Goal: Check status: Check status

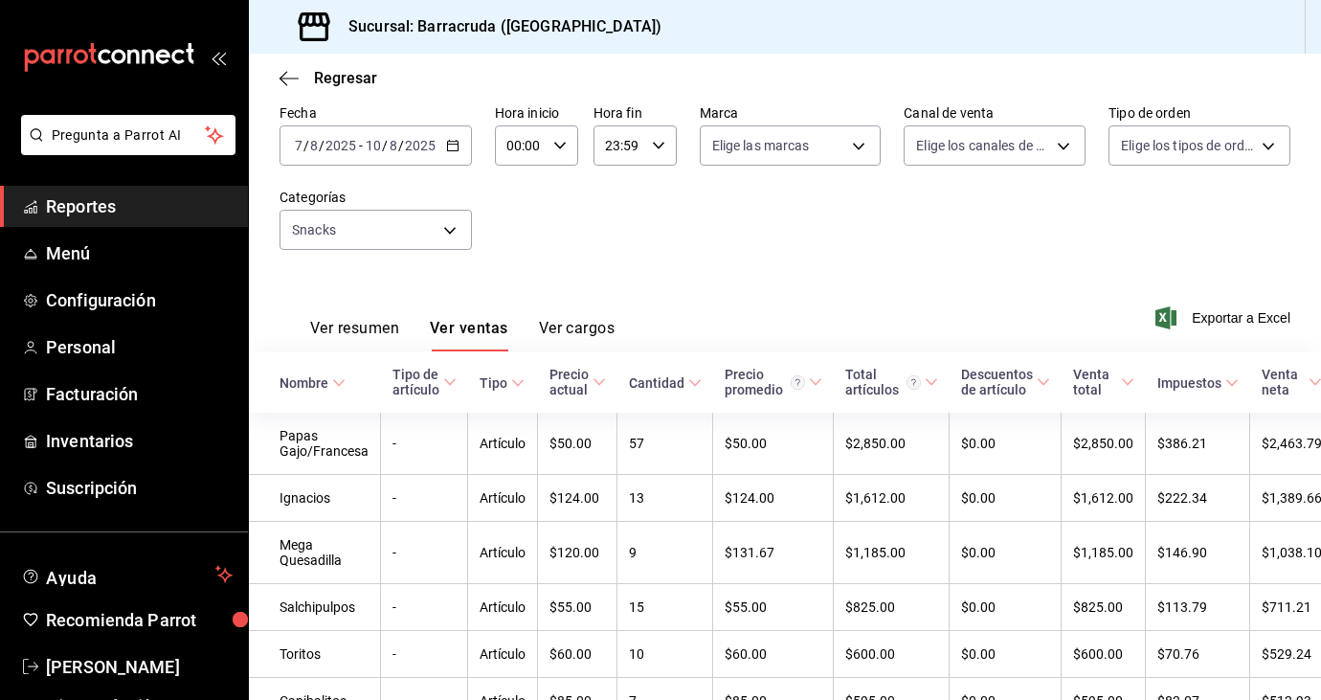
scroll to position [77, 0]
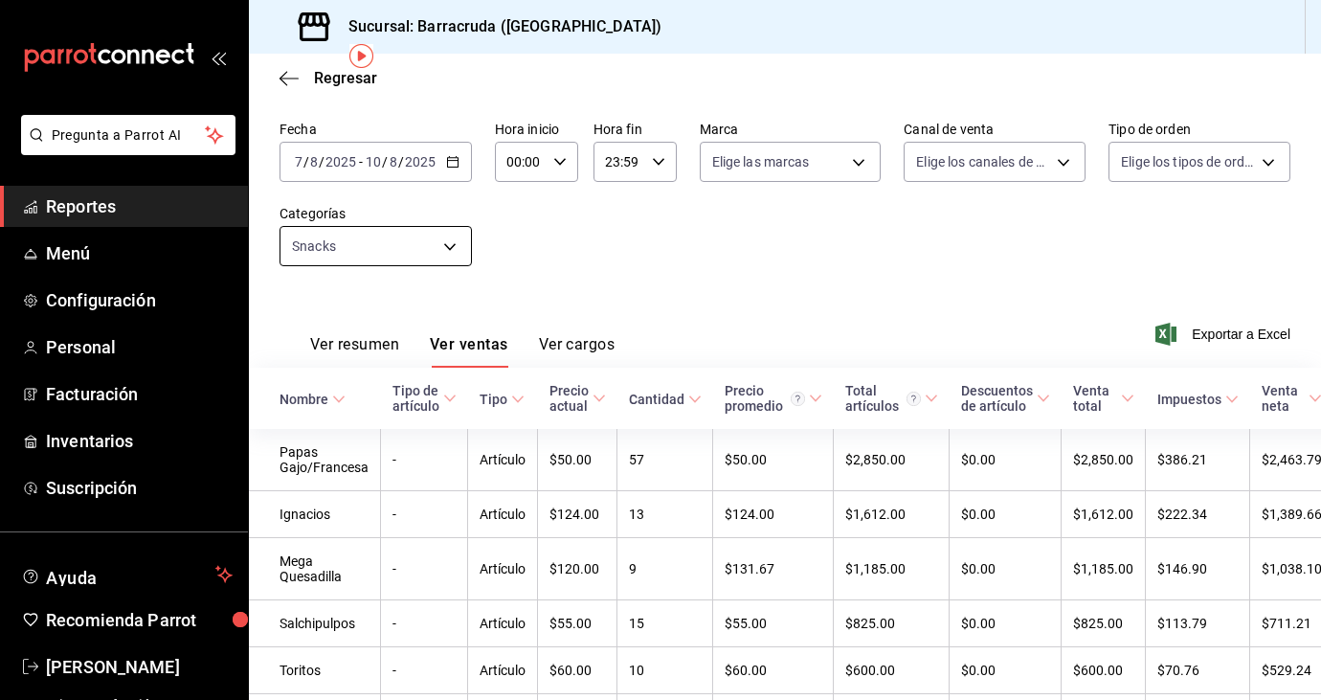
click at [454, 244] on body "Pregunta a Parrot AI Reportes Menú Configuración Personal Facturación Inventari…" at bounding box center [660, 350] width 1321 height 700
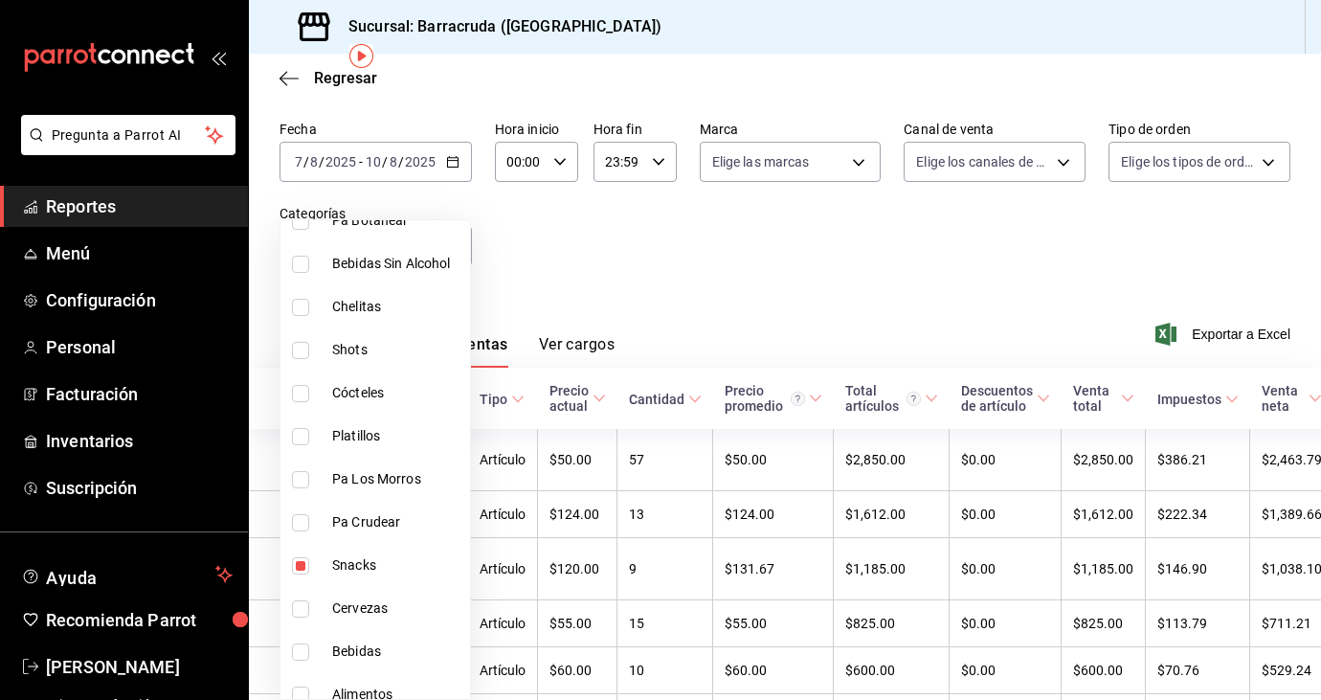
scroll to position [364, 0]
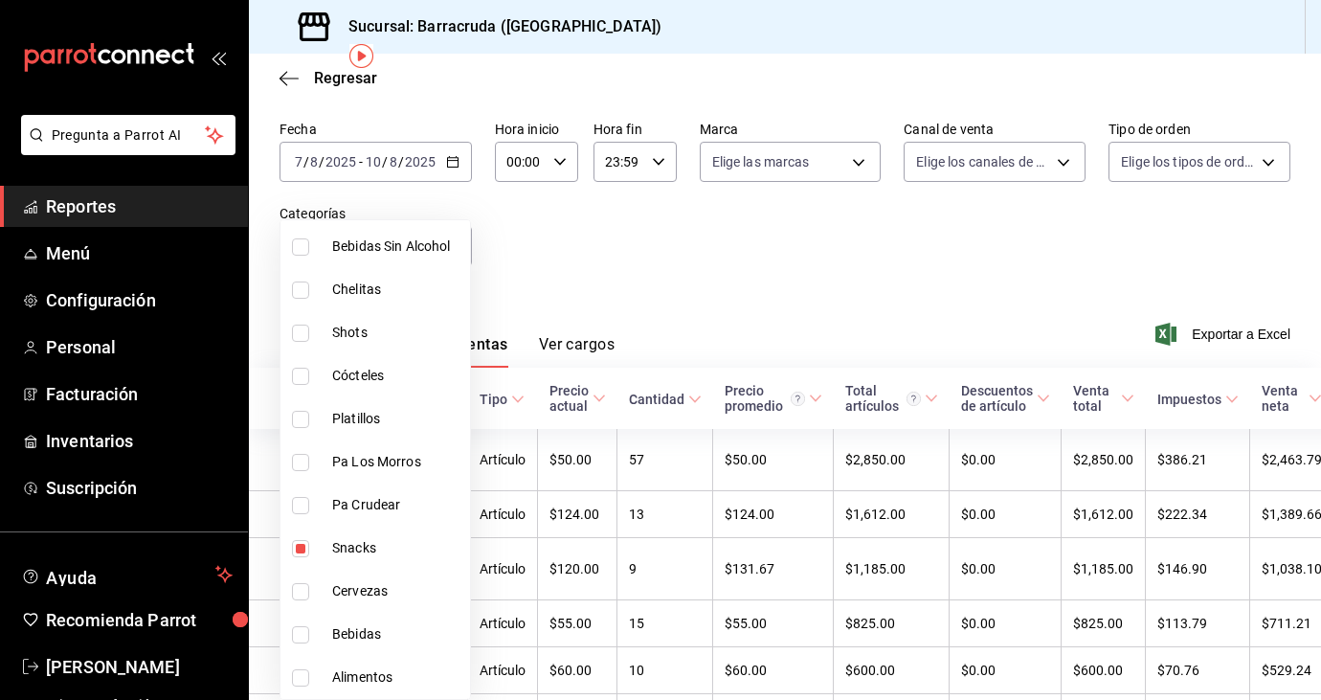
click at [309, 545] on label at bounding box center [304, 548] width 25 height 17
click at [309, 545] on input "checkbox" at bounding box center [300, 548] width 17 height 17
checkbox input "true"
type input "d80faeee-26b7-4268-a3bc-c7ffedce9130"
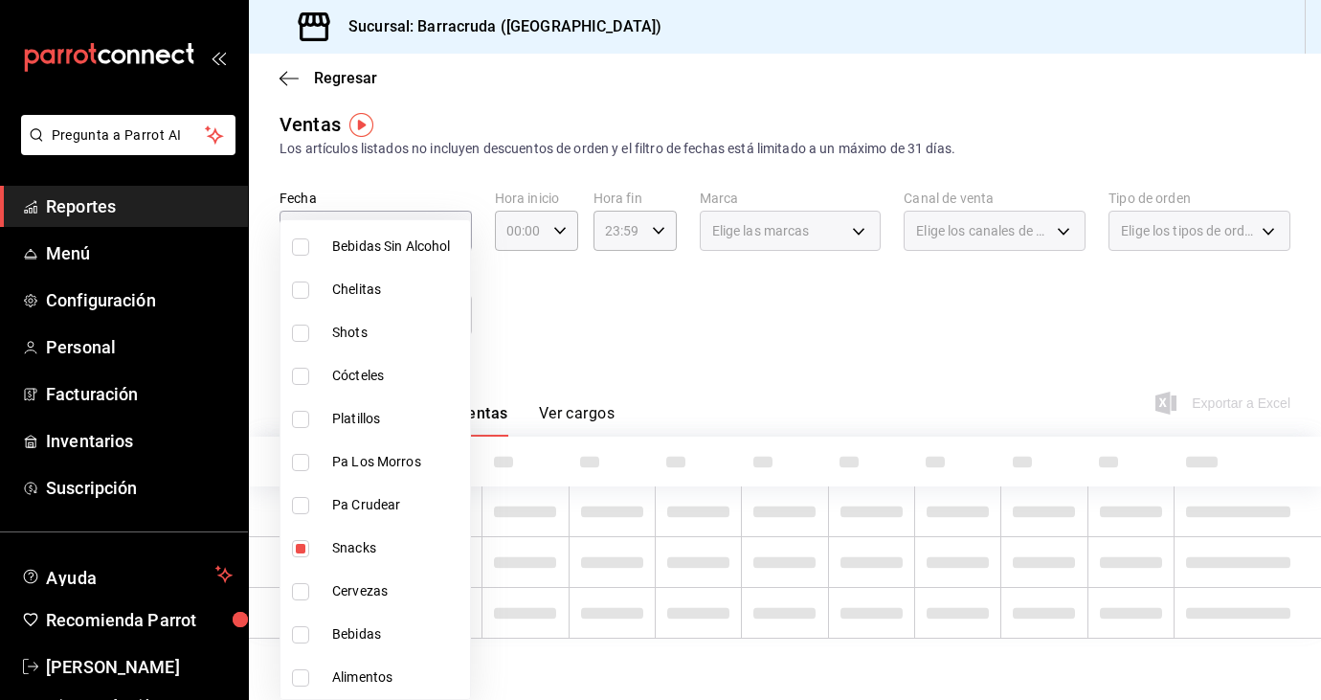
scroll to position [8, 0]
click at [305, 547] on input "checkbox" at bounding box center [300, 548] width 17 height 17
checkbox input "false"
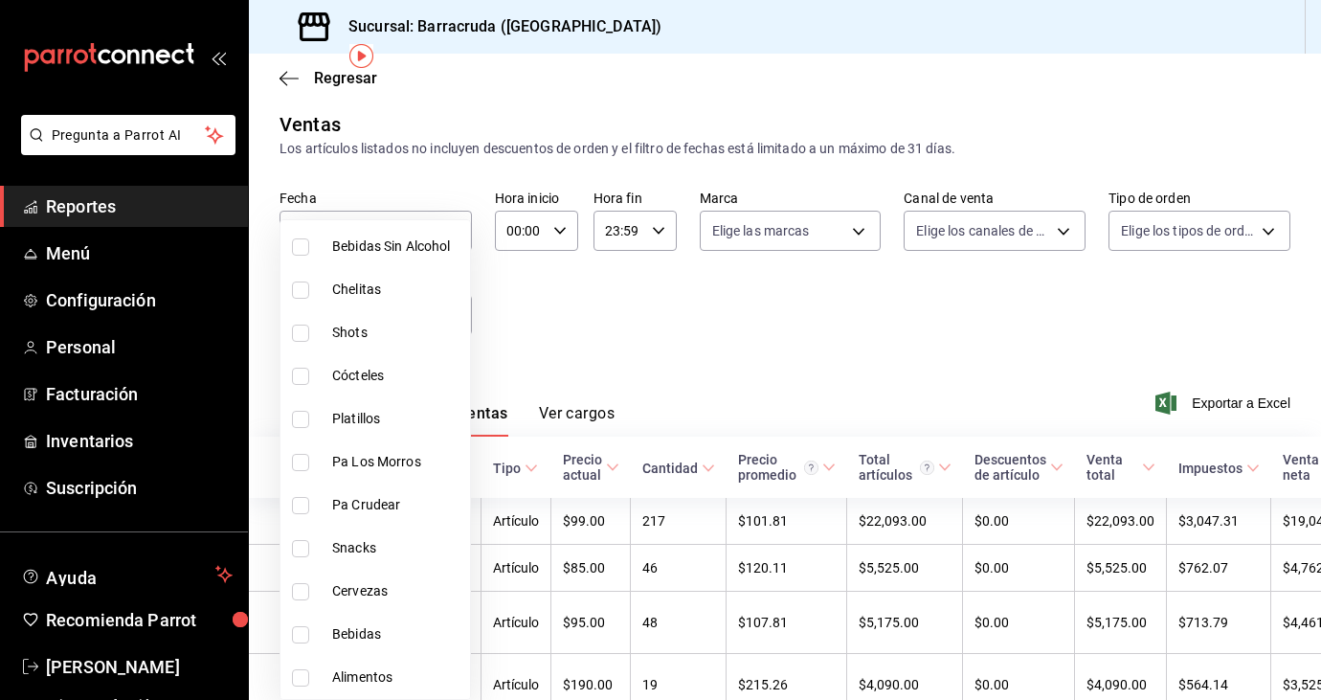
scroll to position [77, 0]
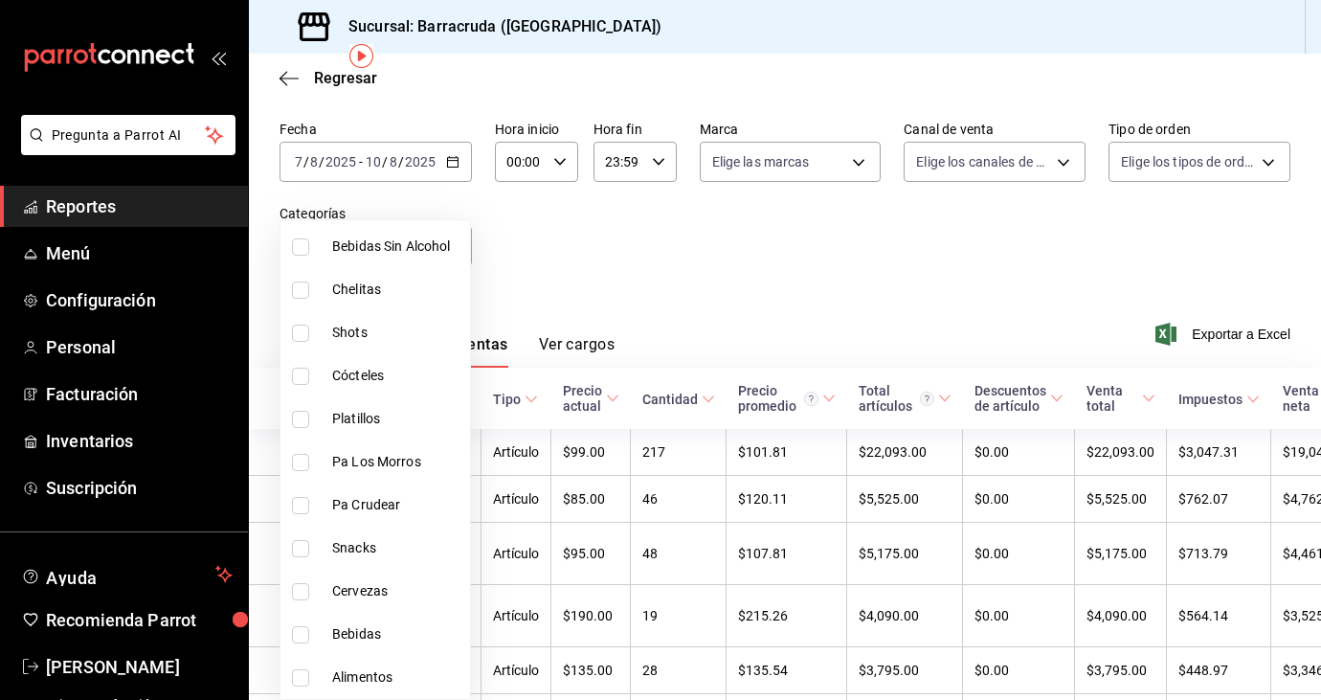
click at [304, 678] on input "checkbox" at bounding box center [300, 677] width 17 height 17
checkbox input "true"
type input "9530b1c7-b7a7-4f06-b298-a79c54d2dc29"
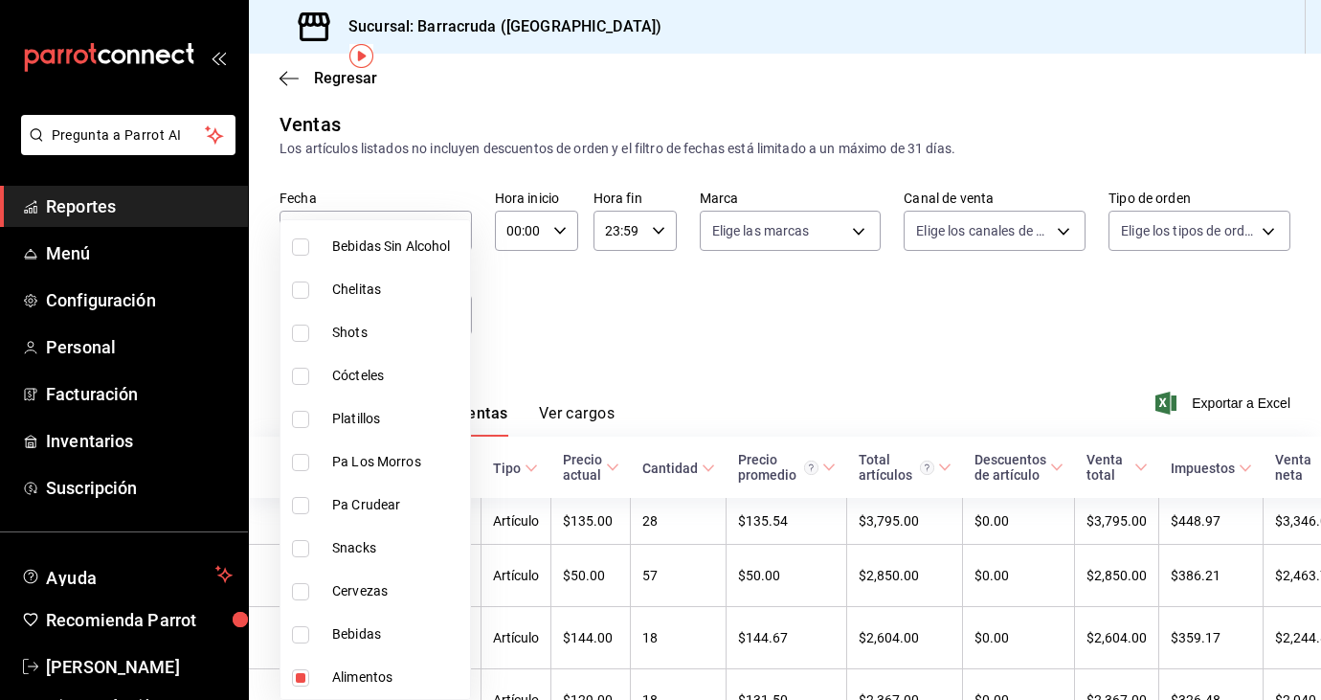
scroll to position [77, 0]
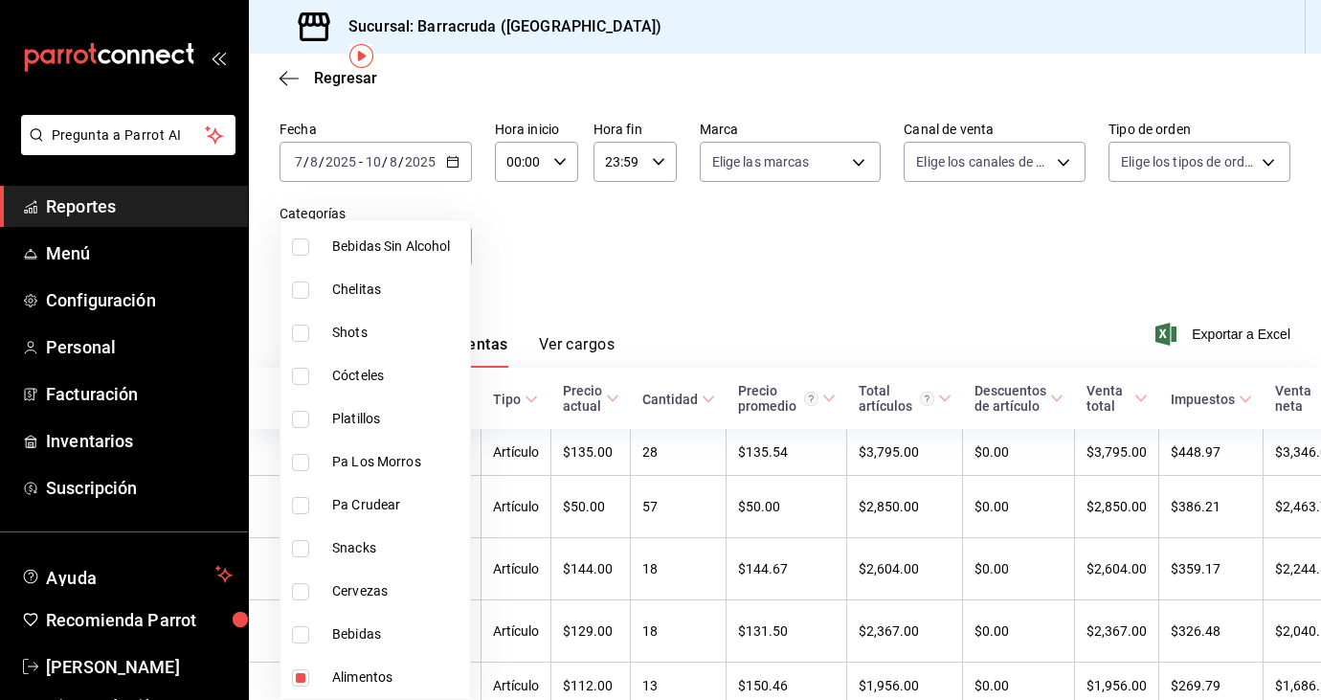
click at [601, 299] on div at bounding box center [660, 350] width 1321 height 700
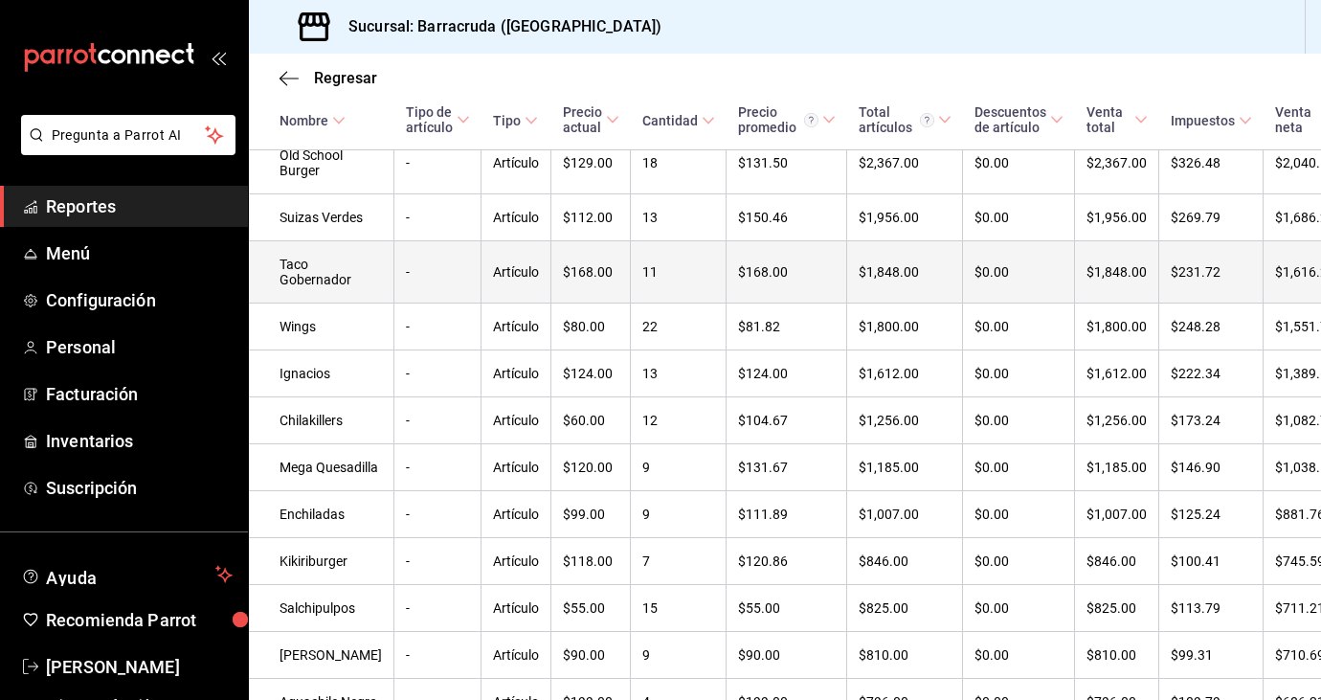
scroll to position [0, 0]
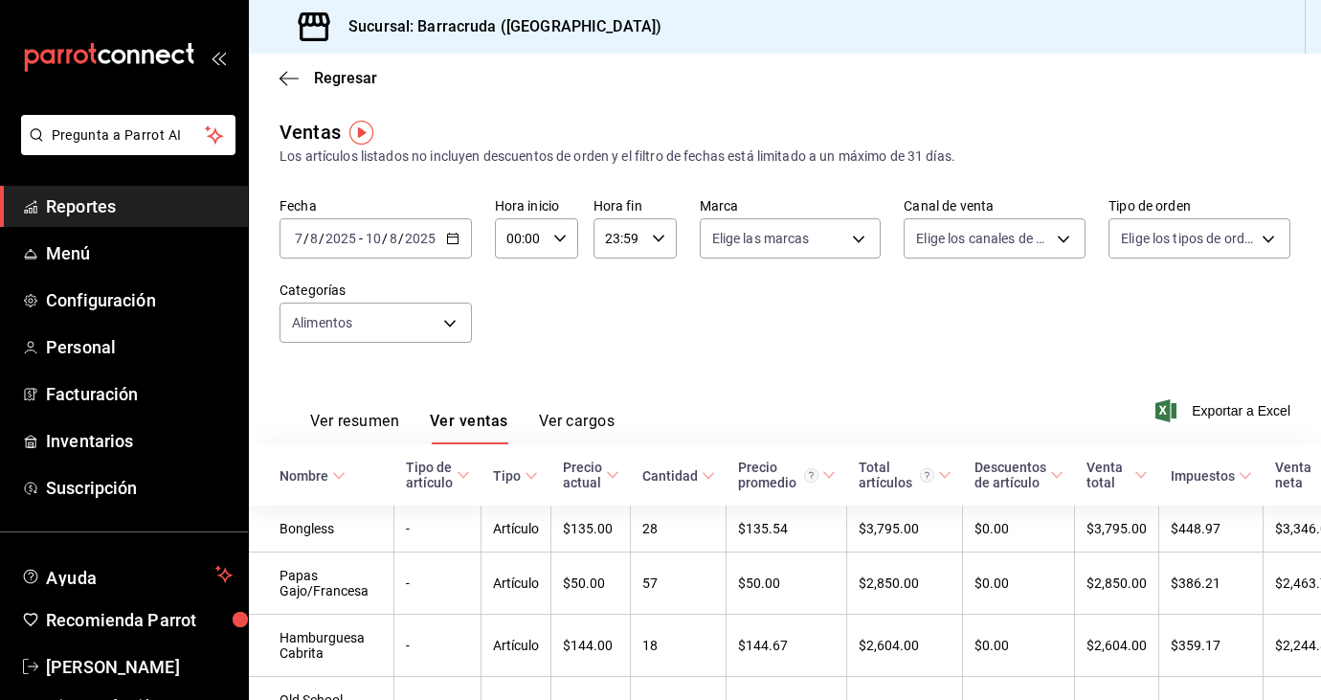
click at [456, 241] on icon "button" at bounding box center [452, 238] width 13 height 13
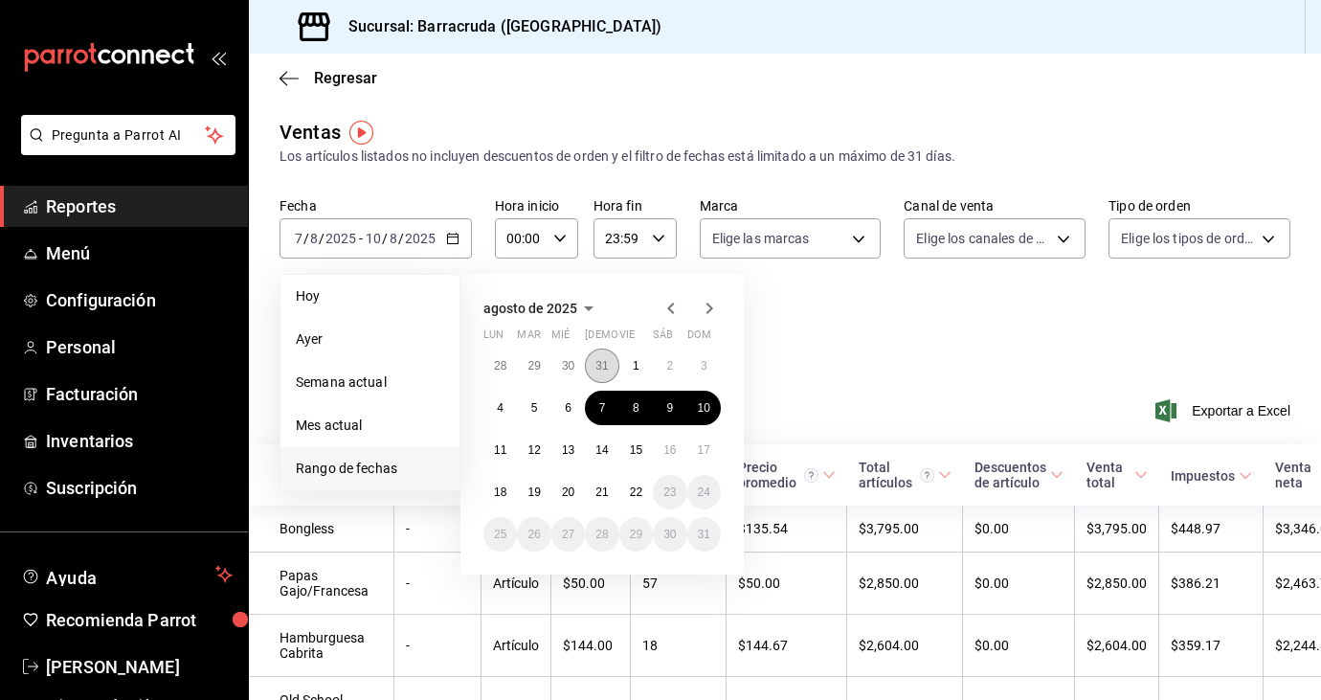
click at [602, 363] on abbr "31" at bounding box center [601, 365] width 12 height 13
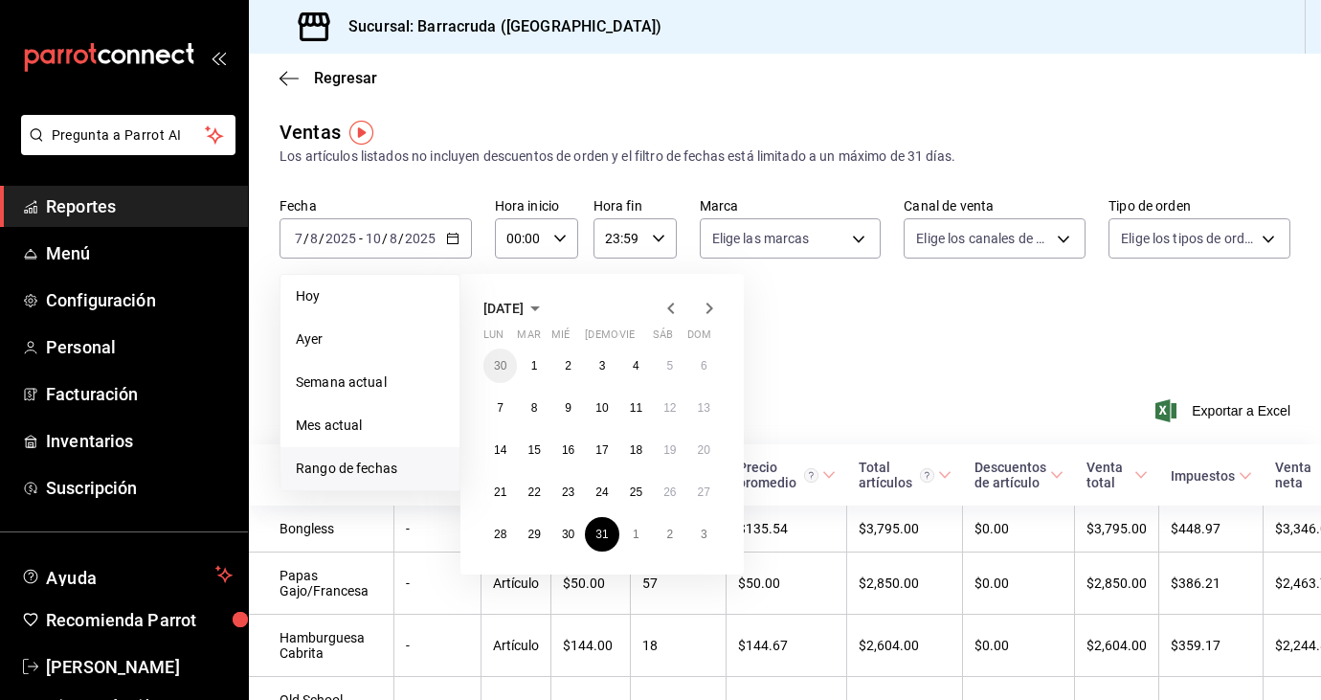
click at [677, 307] on icon "button" at bounding box center [670, 308] width 23 height 23
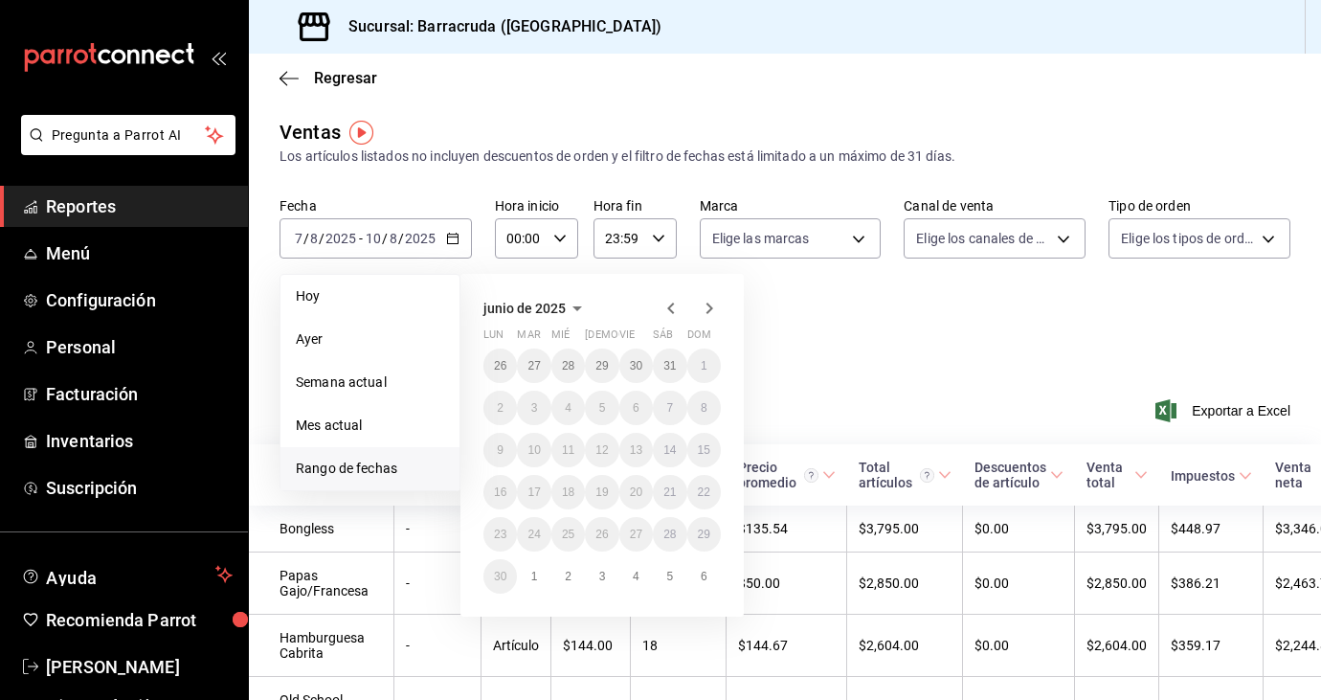
click at [710, 308] on icon "button" at bounding box center [709, 307] width 7 height 11
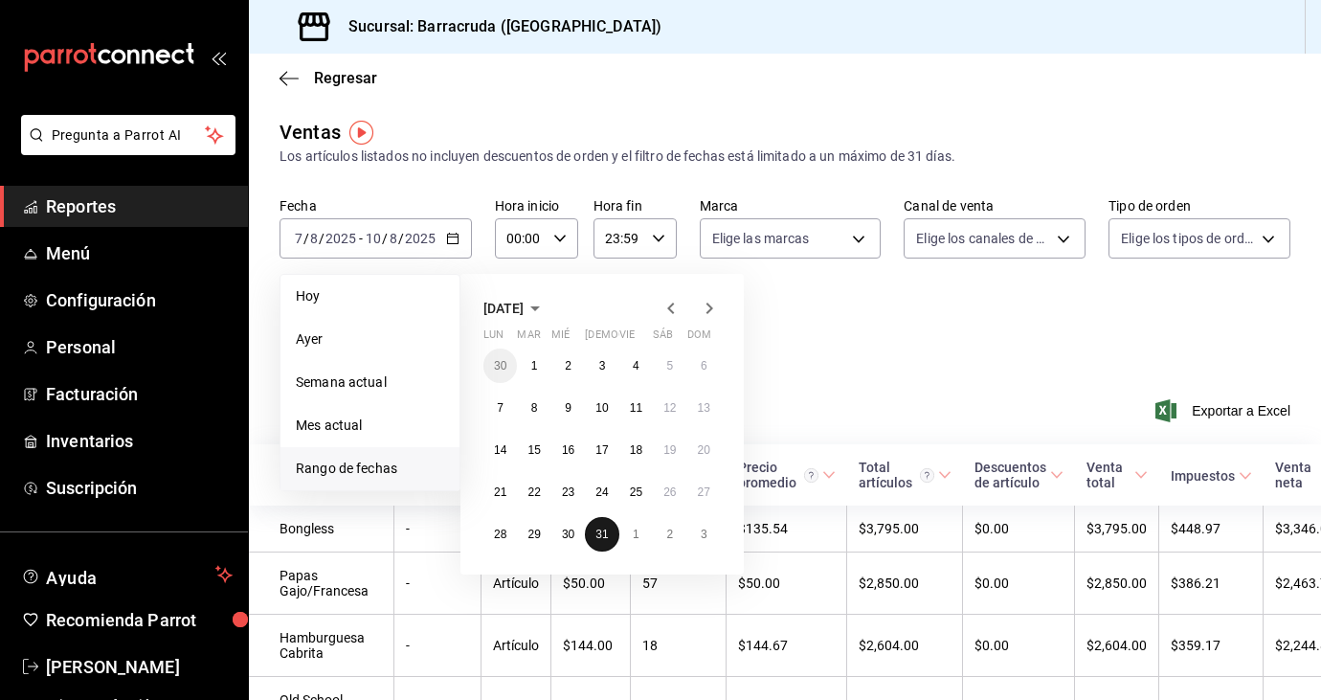
click at [605, 528] on abbr "31" at bounding box center [601, 533] width 12 height 13
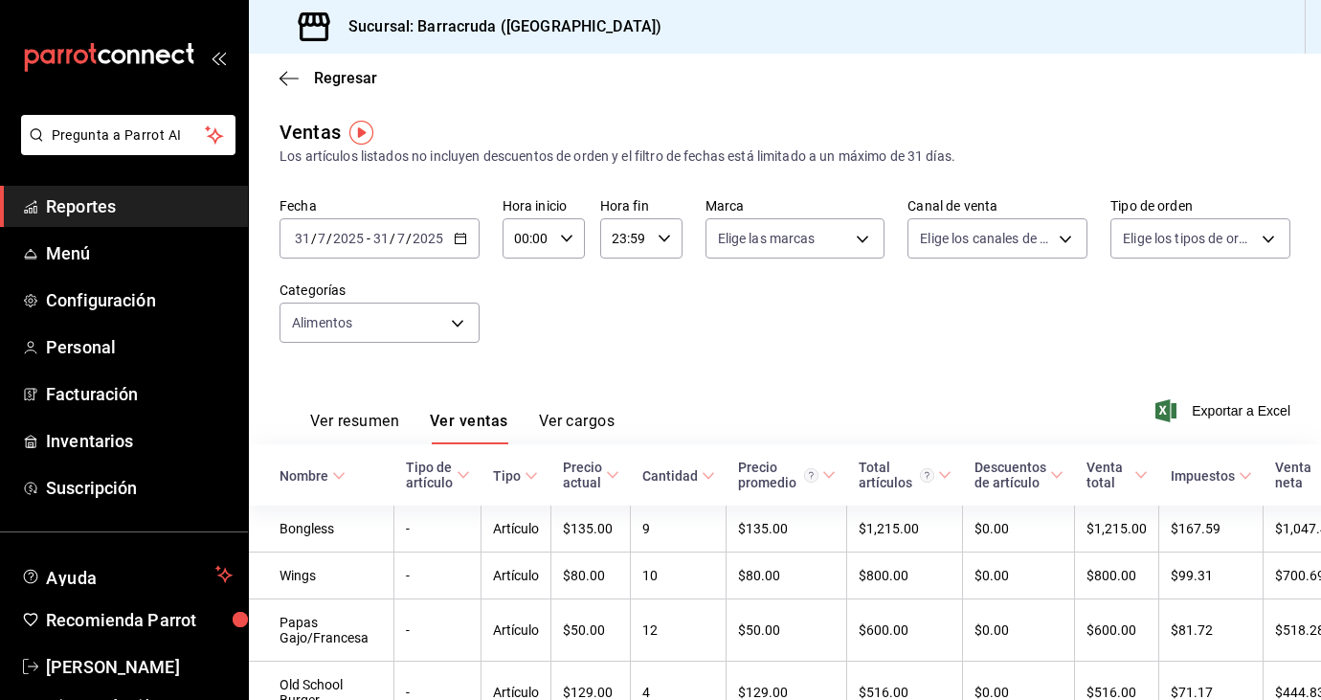
click at [459, 237] on icon "button" at bounding box center [460, 238] width 13 height 13
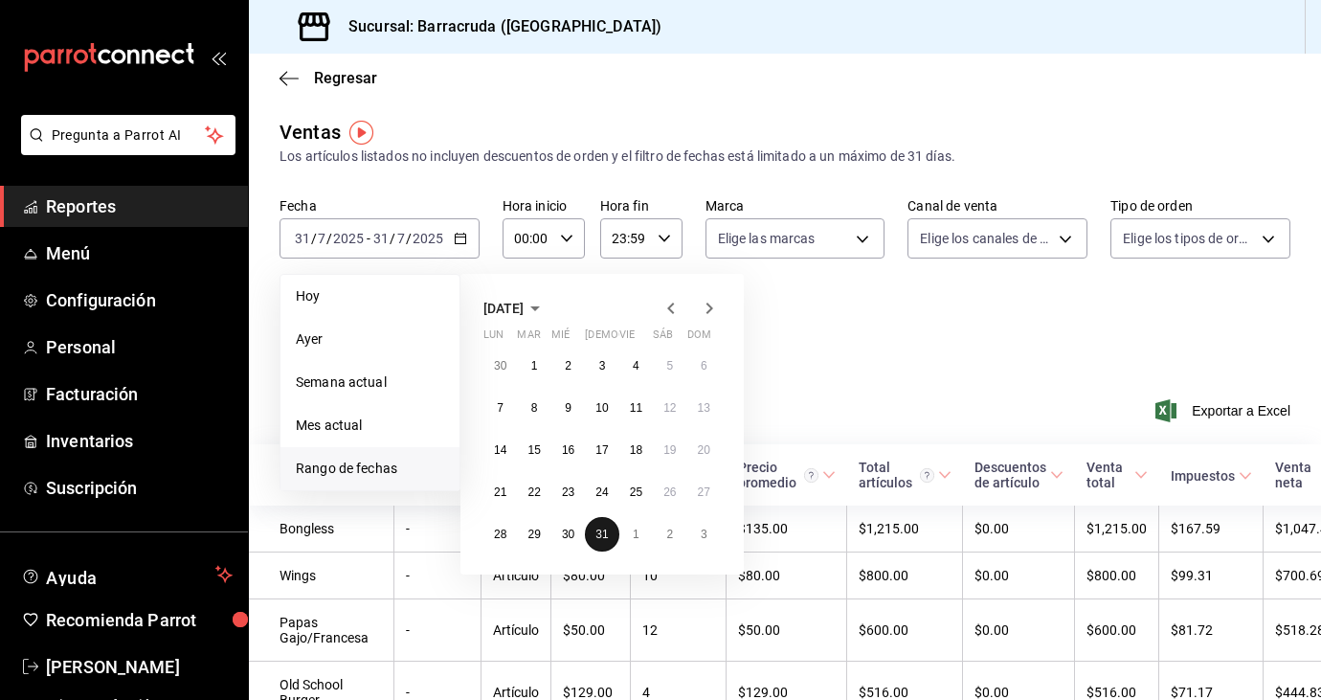
click at [606, 532] on abbr "31" at bounding box center [601, 533] width 12 height 13
click at [706, 309] on icon "button" at bounding box center [709, 308] width 23 height 23
click at [642, 498] on button "22" at bounding box center [635, 492] width 33 height 34
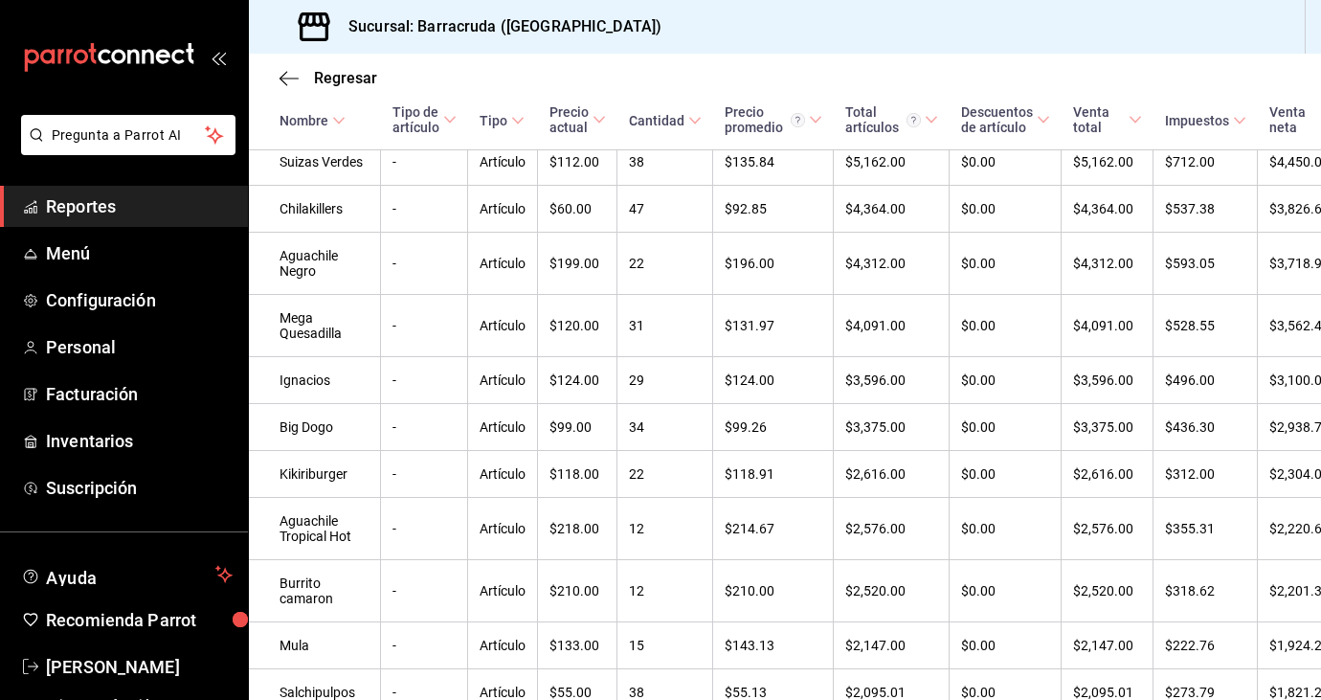
scroll to position [971, 0]
